Goal: Task Accomplishment & Management: Complete application form

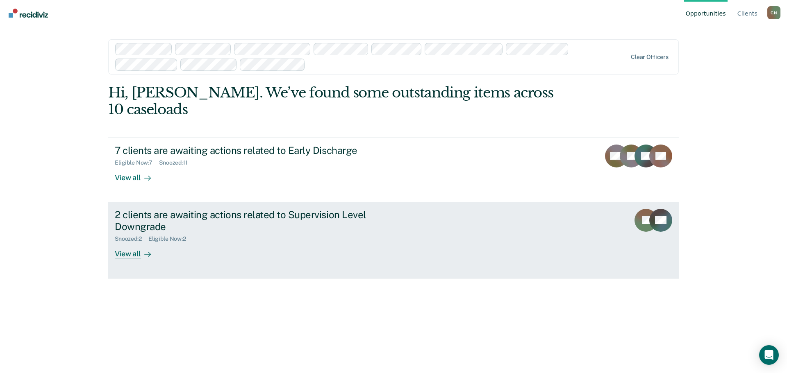
click at [313, 214] on div "2 clients are awaiting actions related to Supervision Level Downgrade" at bounding box center [259, 221] width 288 height 24
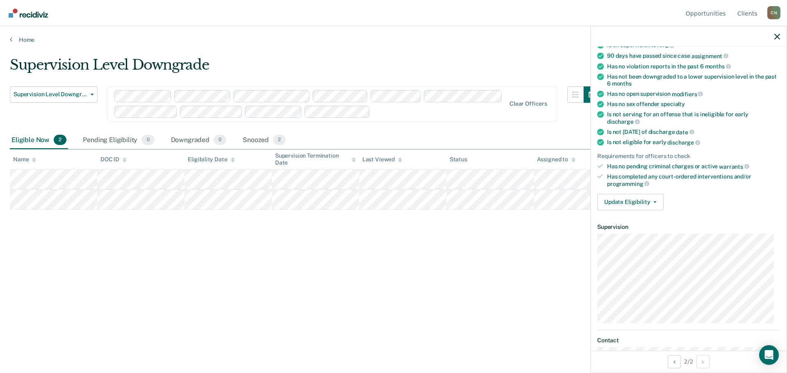
scroll to position [82, 0]
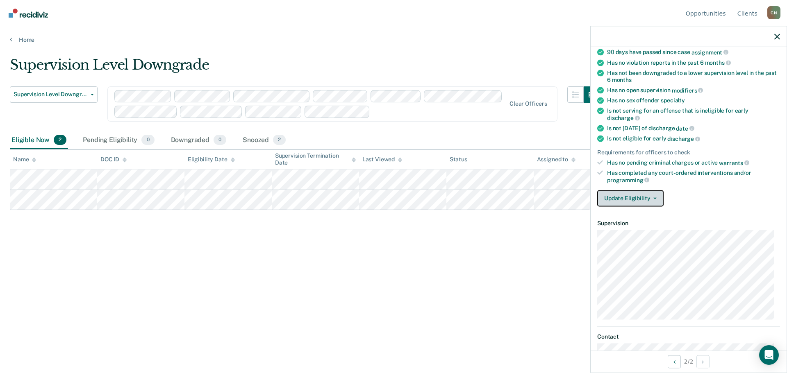
click at [659, 195] on button "Update Eligibility" at bounding box center [630, 198] width 66 height 16
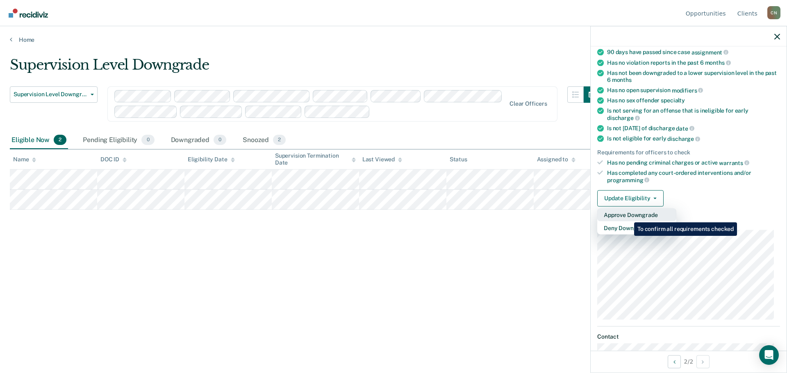
click at [628, 216] on button "Approve Downgrade" at bounding box center [636, 214] width 79 height 13
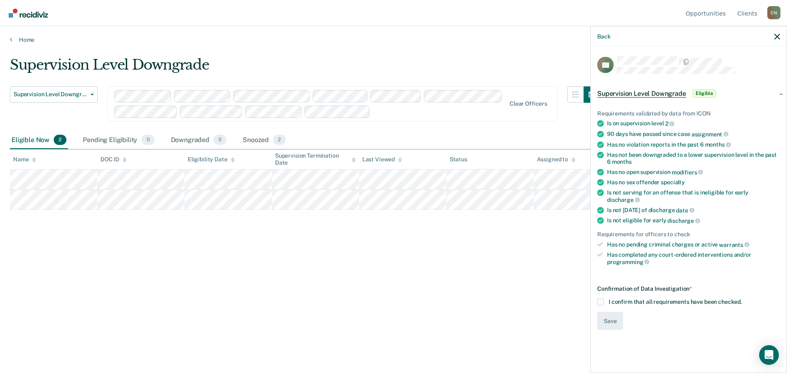
click at [600, 299] on span at bounding box center [600, 302] width 7 height 7
click at [742, 299] on input "I confirm that all requirements have been checked." at bounding box center [742, 299] width 0 height 0
click at [607, 312] on button "Save" at bounding box center [610, 321] width 26 height 18
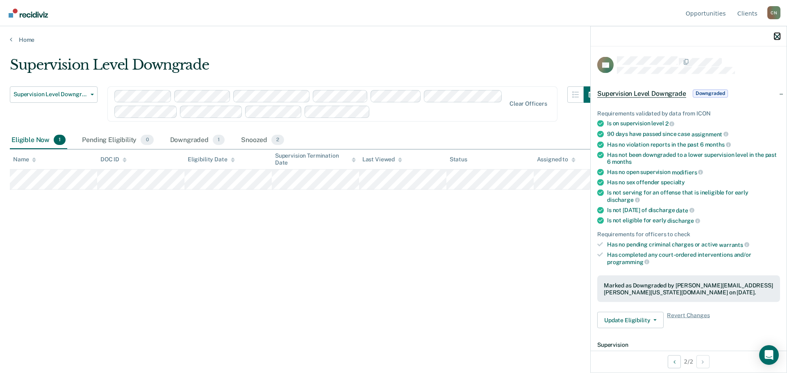
click at [778, 37] on icon "button" at bounding box center [777, 37] width 6 height 6
